Goal: Find specific page/section: Find specific page/section

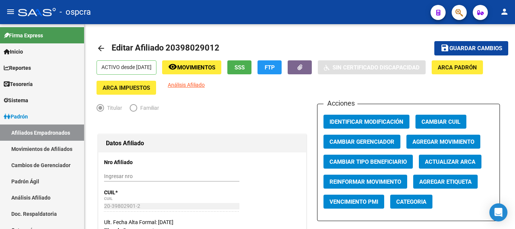
click at [34, 114] on link "Padrón" at bounding box center [42, 116] width 84 height 16
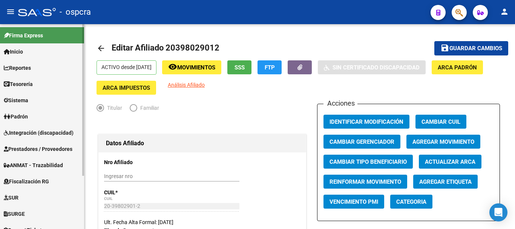
click at [38, 132] on mat-nav-list "Firma Express Inicio Calendario SSS Instructivos Contacto OS Reportes Ingresos …" at bounding box center [42, 155] width 84 height 262
click at [34, 119] on link "Padrón" at bounding box center [42, 116] width 84 height 16
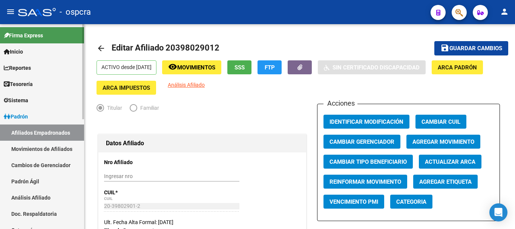
click at [36, 130] on link "Afiliados Empadronados" at bounding box center [42, 132] width 84 height 16
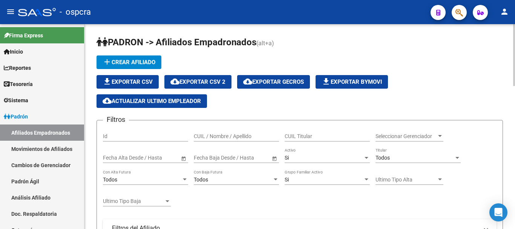
click at [209, 128] on div "CUIL / Nombre / Apellido" at bounding box center [236, 133] width 85 height 15
paste input "33529889"
click at [210, 135] on input "CUIL / Nombre / Apellido" at bounding box center [236, 136] width 85 height 6
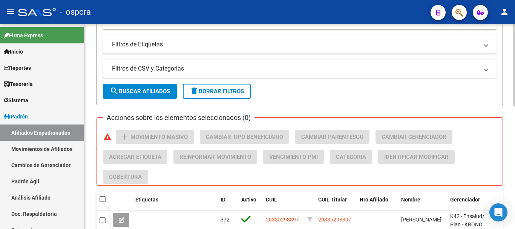
scroll to position [305, 0]
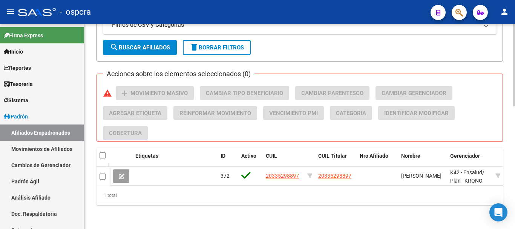
click at [514, 181] on div at bounding box center [514, 188] width 2 height 82
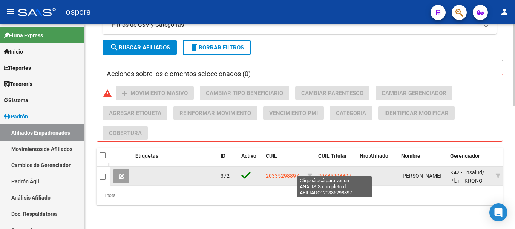
type input "33529889"
click at [342, 173] on span "20335298897" at bounding box center [334, 176] width 33 height 6
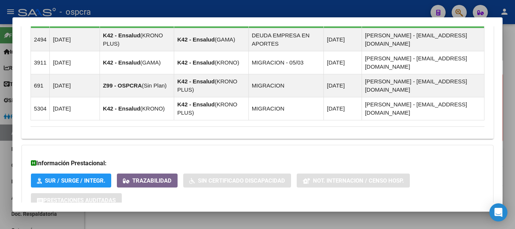
scroll to position [551, 0]
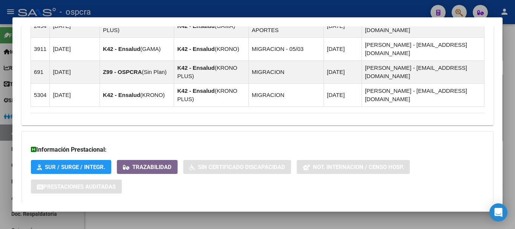
drag, startPoint x: 210, startPoint y: 176, endPoint x: 216, endPoint y: 175, distance: 5.7
click at [210, 213] on mat-panel-title "Aportes y Contribuciones del Afiliado: 20335298897" at bounding box center [253, 217] width 445 height 9
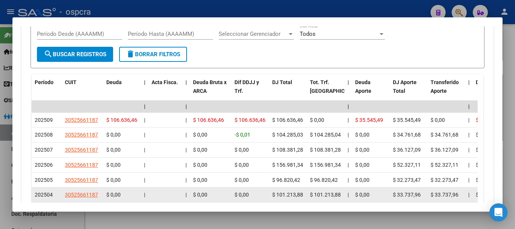
scroll to position [837, 0]
